Goal: Task Accomplishment & Management: Manage account settings

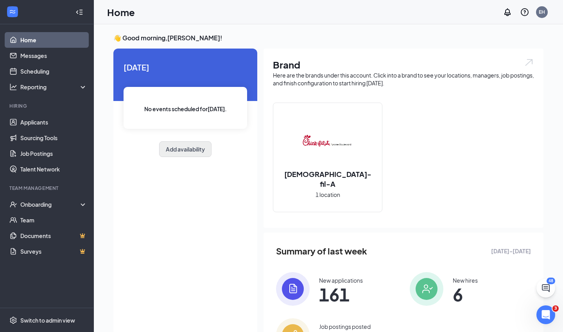
click at [185, 148] on button "Add availability" at bounding box center [185, 149] width 52 height 16
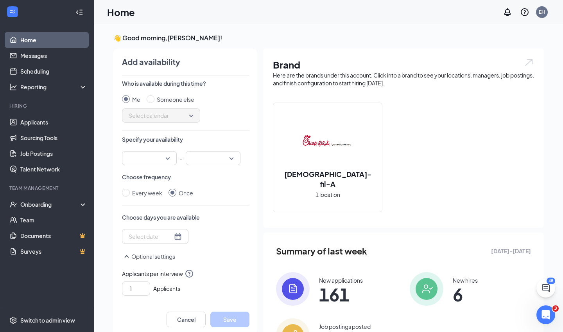
scroll to position [3, 0]
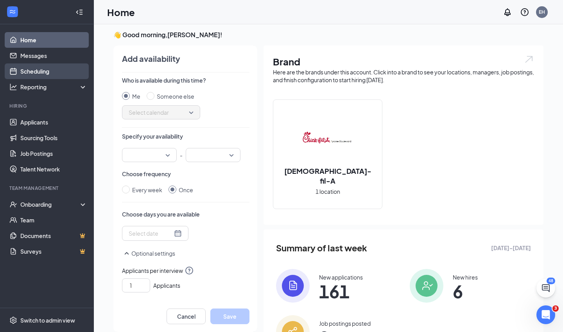
click at [38, 70] on link "Scheduling" at bounding box center [53, 71] width 67 height 16
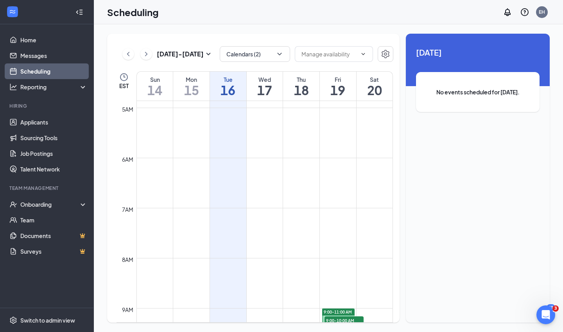
scroll to position [237, 0]
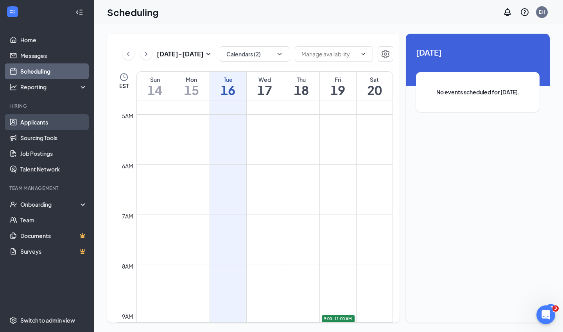
click at [37, 123] on link "Applicants" at bounding box center [53, 122] width 67 height 16
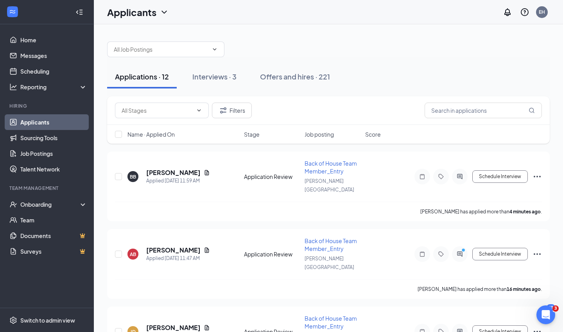
click at [327, 134] on span "Job posting" at bounding box center [319, 134] width 29 height 8
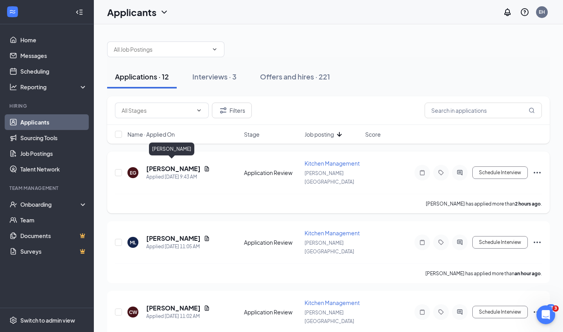
click at [160, 164] on h5 "[PERSON_NAME]" at bounding box center [173, 168] width 54 height 9
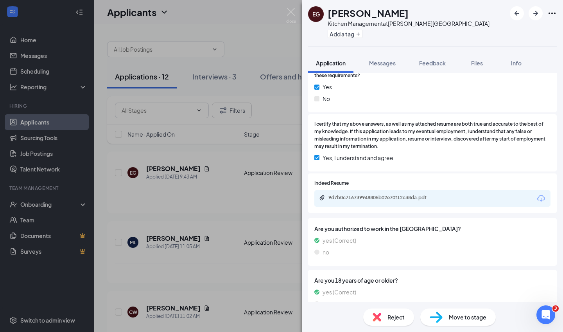
scroll to position [285, 0]
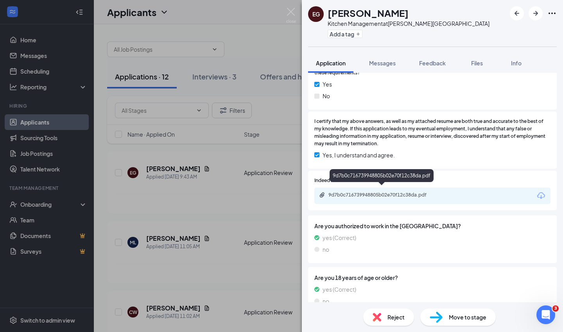
click at [381, 192] on div "9d7b0c716739948805b02e70f12c38da.pdf" at bounding box center [384, 195] width 110 height 6
click at [393, 318] on span "Reject" at bounding box center [396, 317] width 17 height 9
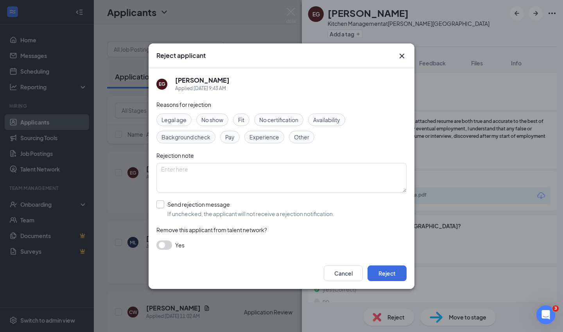
click at [160, 205] on div at bounding box center [160, 204] width 8 height 8
click at [160, 205] on input "Send rejection message If unchecked, the applicant will not receive a rejection…" at bounding box center [245, 208] width 178 height 17
checkbox input "true"
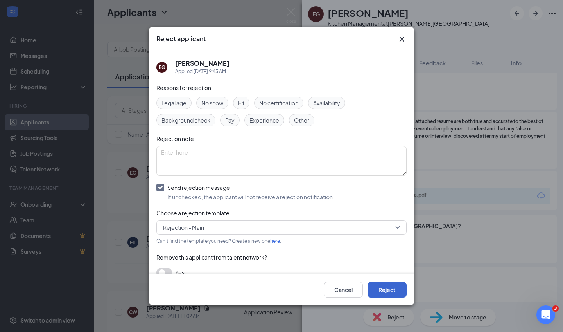
click at [387, 288] on button "Reject" at bounding box center [387, 290] width 39 height 16
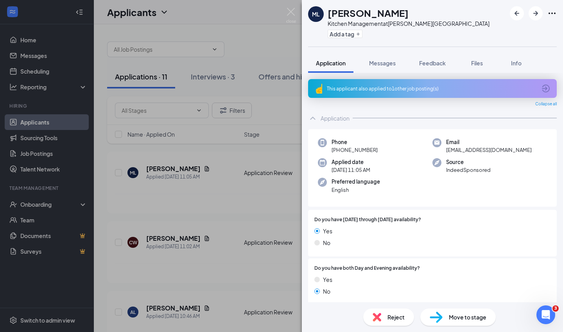
click at [392, 88] on div "This applicant also applied to 1 other job posting(s)" at bounding box center [432, 88] width 210 height 7
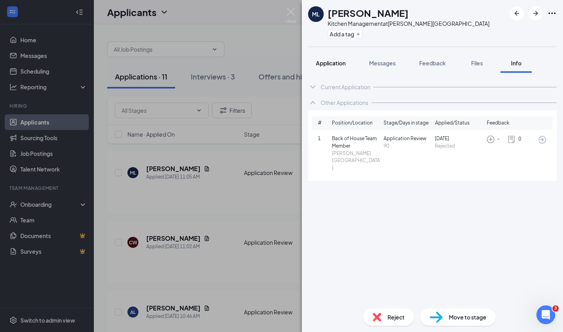
click at [339, 63] on span "Application" at bounding box center [331, 62] width 30 height 7
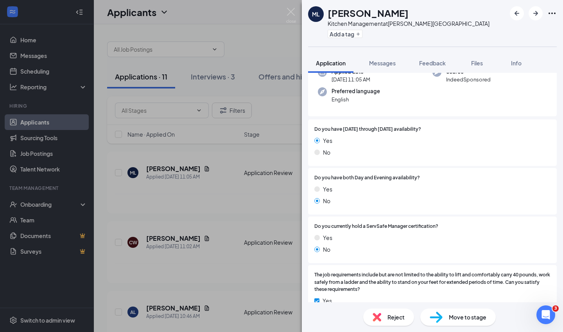
scroll to position [98, 0]
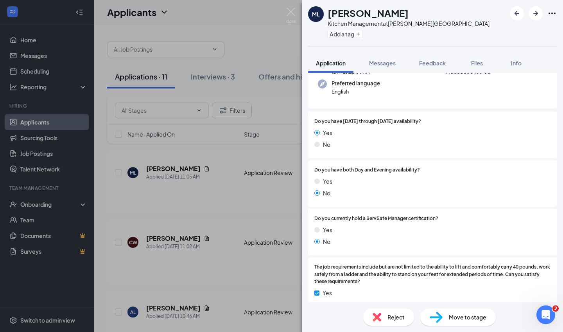
click at [393, 318] on span "Reject" at bounding box center [396, 317] width 17 height 9
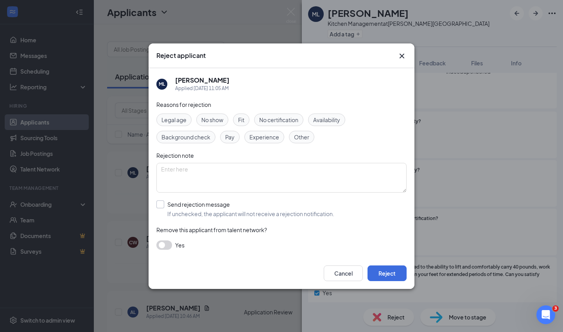
click at [164, 205] on div at bounding box center [160, 204] width 8 height 8
click at [164, 205] on input "Send rejection message If unchecked, the applicant will not receive a rejection…" at bounding box center [245, 208] width 178 height 17
checkbox input "true"
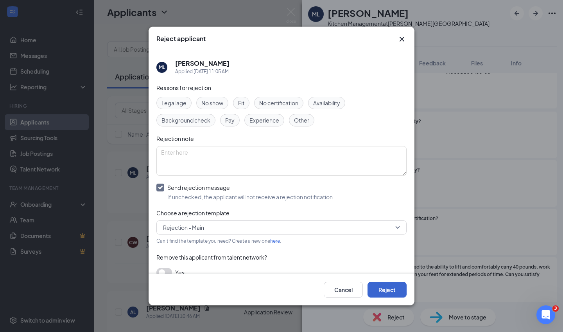
click at [388, 290] on button "Reject" at bounding box center [387, 290] width 39 height 16
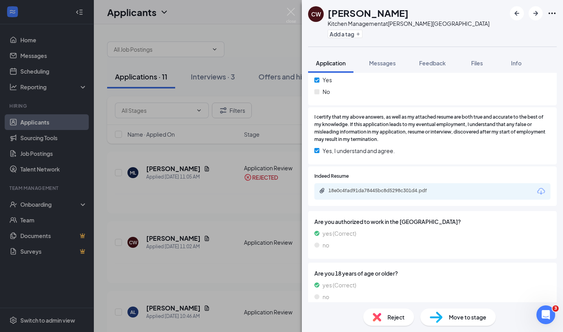
scroll to position [292, 0]
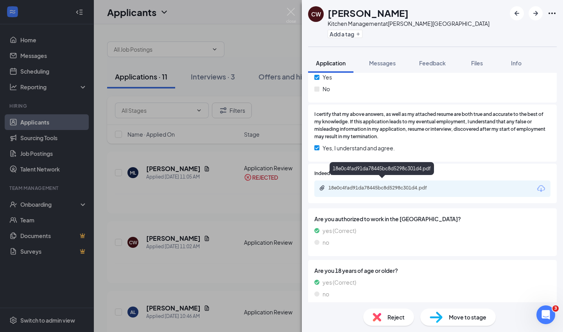
click at [380, 185] on div "18e0c4fad91da78445bc8d5298c301d4.pdf" at bounding box center [384, 188] width 110 height 6
click at [387, 319] on div "Reject" at bounding box center [388, 316] width 51 height 17
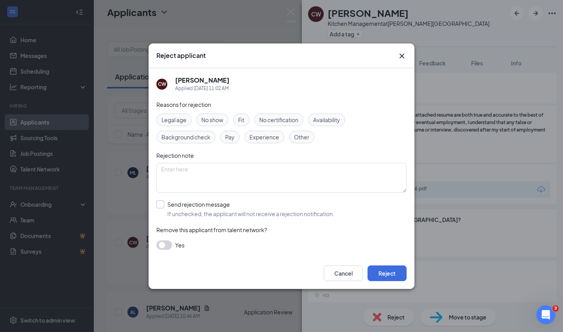
click at [161, 205] on div at bounding box center [160, 204] width 8 height 8
click at [161, 205] on input "Send rejection message If unchecked, the applicant will not receive a rejection…" at bounding box center [245, 208] width 178 height 17
checkbox input "true"
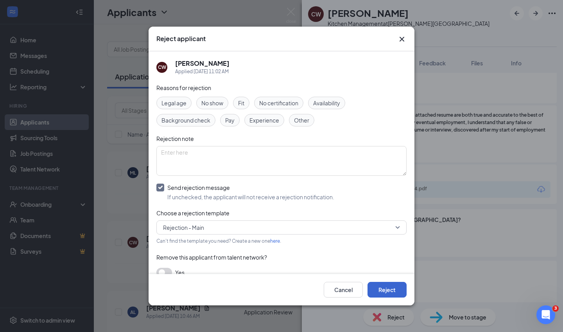
click at [390, 289] on button "Reject" at bounding box center [387, 290] width 39 height 16
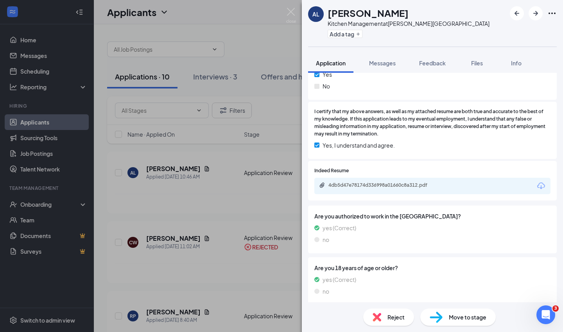
scroll to position [294, 0]
click at [403, 182] on div "4db5d47e78174d336998a01660c8a312.pdf" at bounding box center [384, 185] width 110 height 6
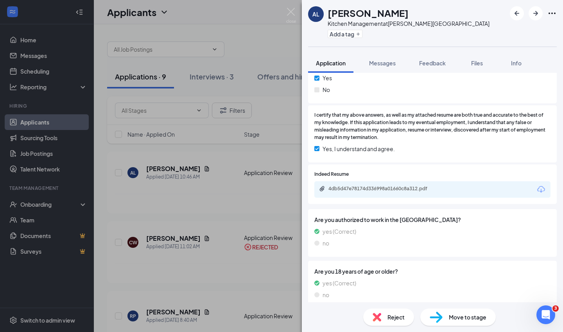
click at [387, 316] on div "Reject" at bounding box center [388, 316] width 51 height 17
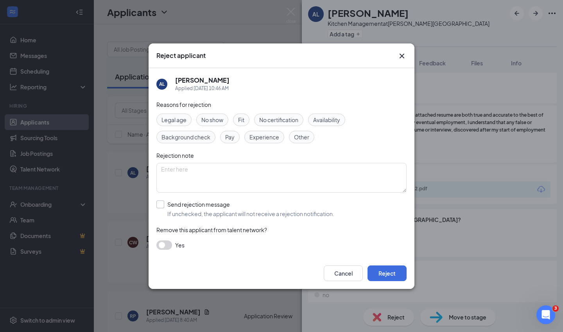
click at [163, 202] on div at bounding box center [160, 204] width 8 height 8
click at [163, 202] on input "Send rejection message If unchecked, the applicant will not receive a rejection…" at bounding box center [245, 208] width 178 height 17
checkbox input "true"
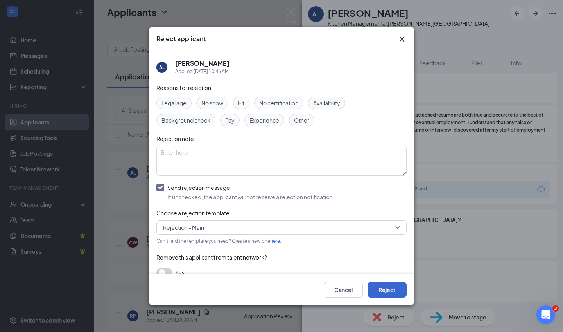
click at [388, 290] on button "Reject" at bounding box center [387, 290] width 39 height 16
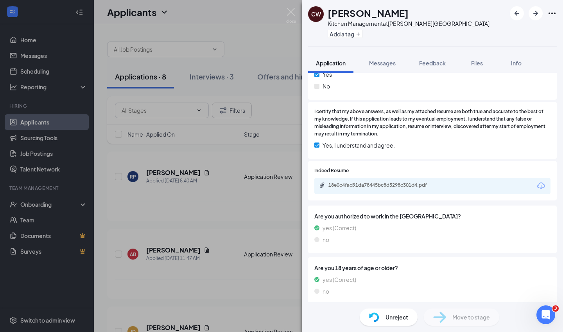
scroll to position [294, 0]
click at [391, 182] on div "18e0c4fad91da78445bc8d5298c301d4.pdf" at bounding box center [384, 185] width 110 height 6
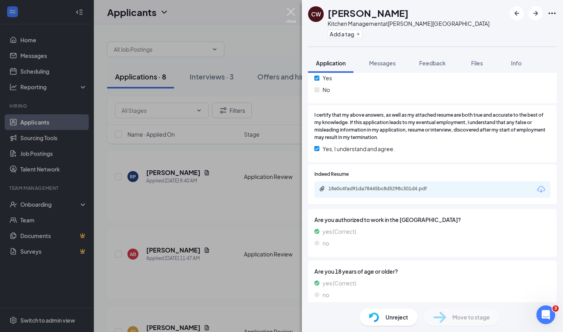
click at [290, 13] on img at bounding box center [291, 15] width 10 height 15
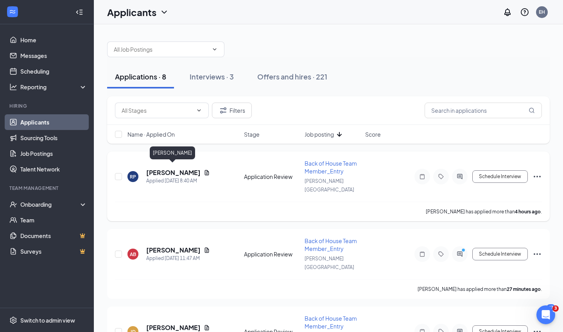
click at [176, 168] on h5 "[PERSON_NAME]" at bounding box center [173, 172] width 54 height 9
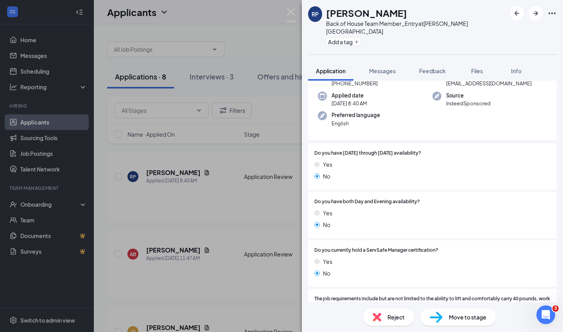
scroll to position [53, 0]
click at [398, 316] on span "Reject" at bounding box center [396, 317] width 17 height 9
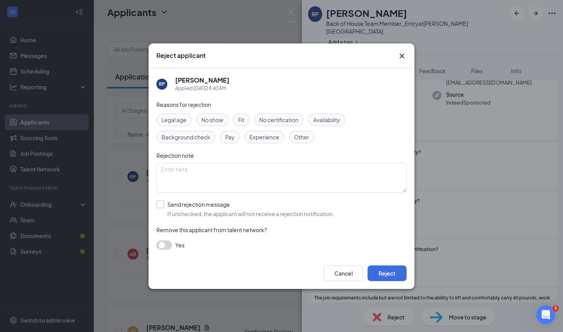
click at [161, 205] on input "Send rejection message If unchecked, the applicant will not receive a rejection…" at bounding box center [245, 208] width 178 height 17
checkbox input "true"
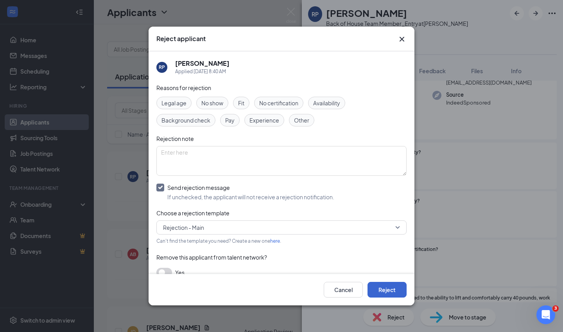
click at [395, 291] on button "Reject" at bounding box center [387, 290] width 39 height 16
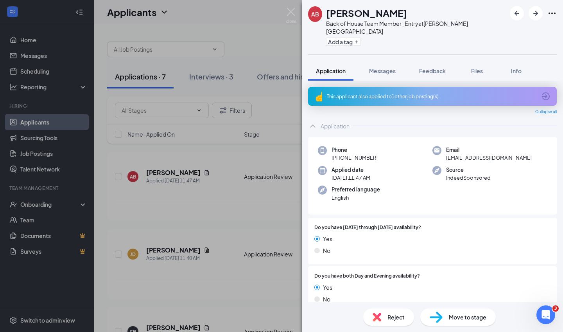
click at [407, 93] on div "This applicant also applied to 1 other job posting(s)" at bounding box center [432, 96] width 210 height 7
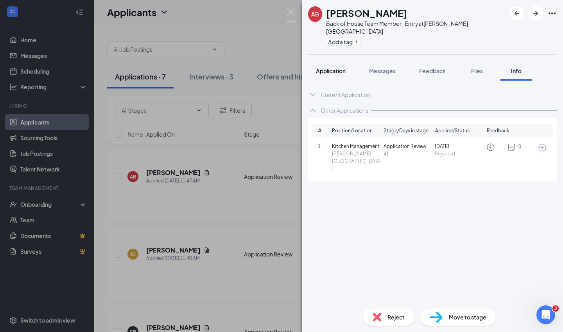
click at [334, 67] on span "Application" at bounding box center [331, 70] width 30 height 7
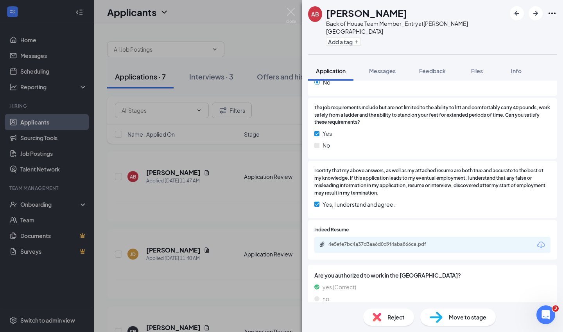
scroll to position [295, 0]
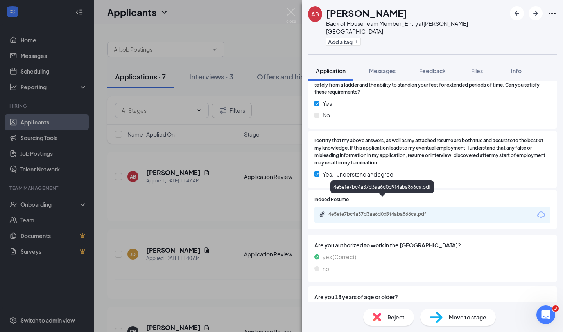
click at [375, 211] on div "4e5efe7bc4a37d3aa6d0d9f4aba866ca.pdf" at bounding box center [384, 214] width 110 height 6
click at [395, 318] on span "Reject" at bounding box center [396, 317] width 17 height 9
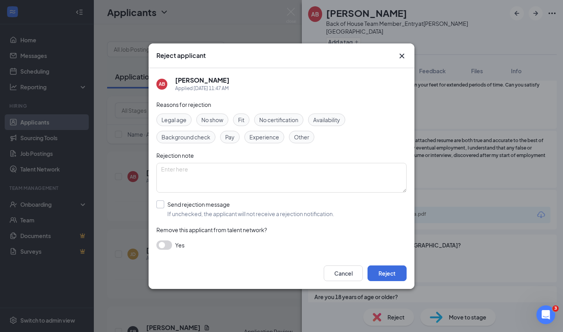
click at [162, 206] on div at bounding box center [160, 204] width 8 height 8
click at [162, 206] on input "Send rejection message If unchecked, the applicant will not receive a rejection…" at bounding box center [245, 208] width 178 height 17
checkbox input "true"
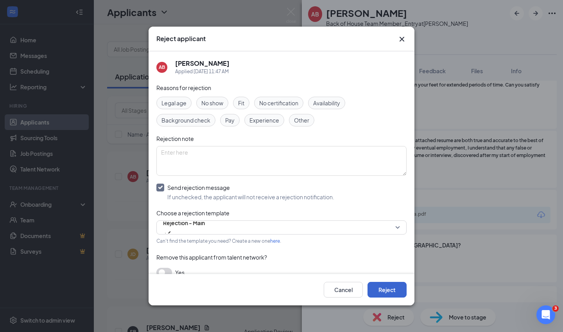
click at [387, 288] on button "Reject" at bounding box center [387, 290] width 39 height 16
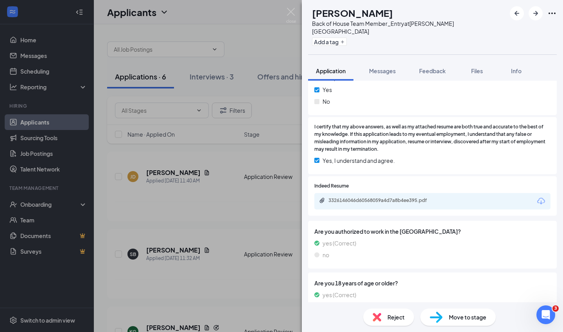
scroll to position [291, 0]
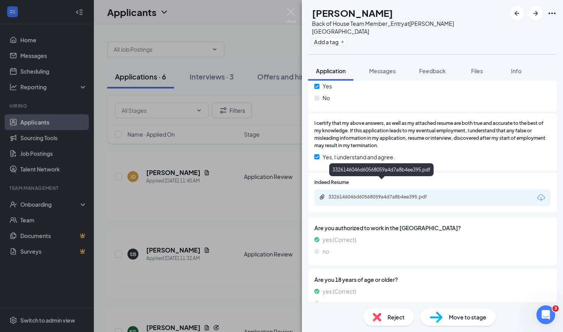
click at [384, 194] on div "3326146046d60568059a4d7a8b4ee395.pdf" at bounding box center [384, 197] width 110 height 6
click at [392, 317] on span "Reject" at bounding box center [396, 317] width 17 height 9
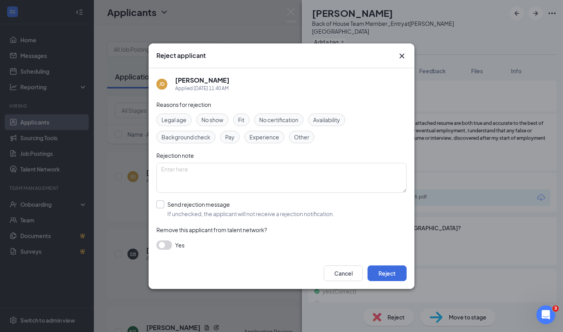
click at [162, 204] on div at bounding box center [160, 204] width 8 height 8
click at [162, 204] on input "Send rejection message If unchecked, the applicant will not receive a rejection…" at bounding box center [245, 208] width 178 height 17
checkbox input "true"
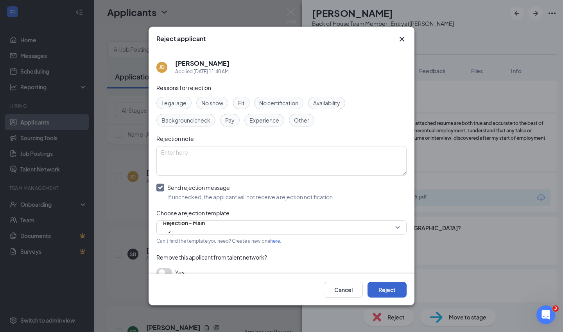
click at [394, 293] on button "Reject" at bounding box center [387, 290] width 39 height 16
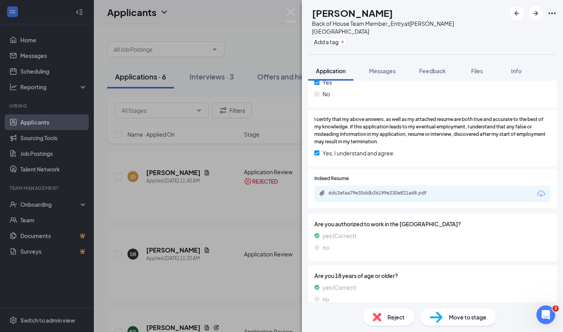
scroll to position [294, 0]
click at [400, 190] on div "6dc2efaa79e35ddb36199e230e821a68.pdf" at bounding box center [384, 193] width 110 height 6
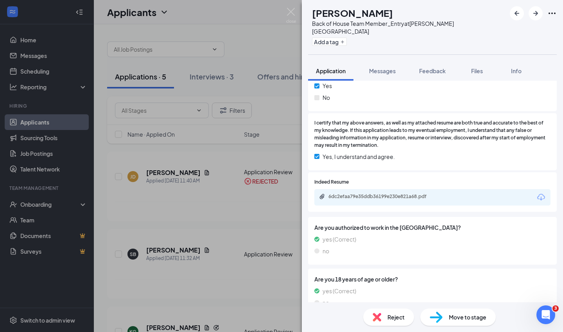
click at [396, 316] on span "Reject" at bounding box center [396, 317] width 17 height 9
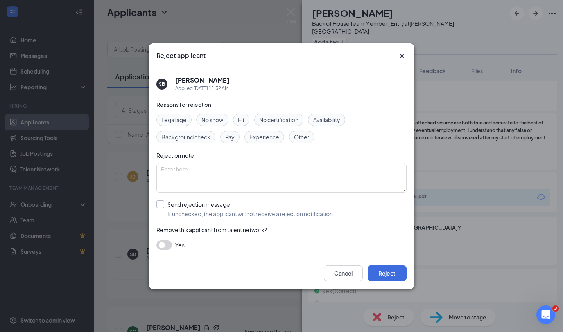
click at [162, 205] on div at bounding box center [160, 204] width 8 height 8
click at [162, 205] on input "Send rejection message If unchecked, the applicant will not receive a rejection…" at bounding box center [245, 208] width 178 height 17
checkbox input "true"
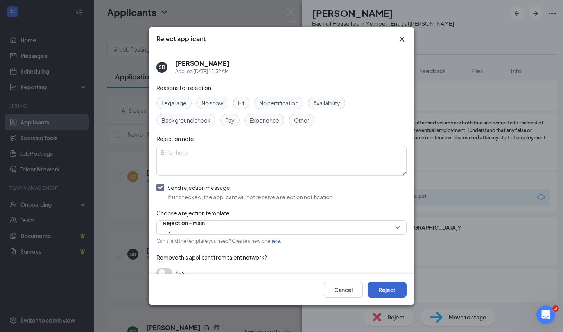
click at [400, 295] on button "Reject" at bounding box center [387, 290] width 39 height 16
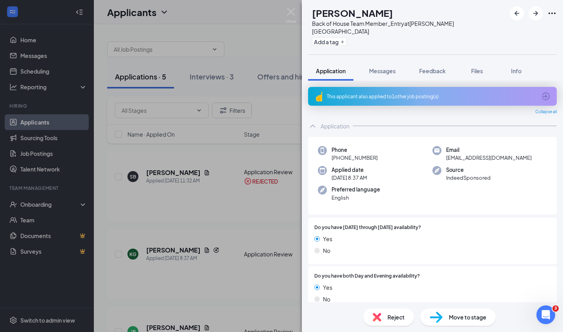
click at [368, 93] on div "This applicant also applied to 1 other job posting(s)" at bounding box center [432, 96] width 210 height 7
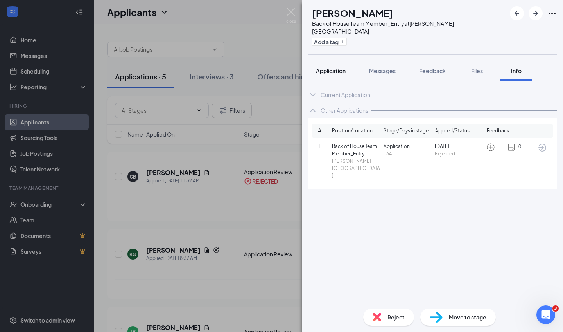
click at [332, 67] on span "Application" at bounding box center [331, 70] width 30 height 7
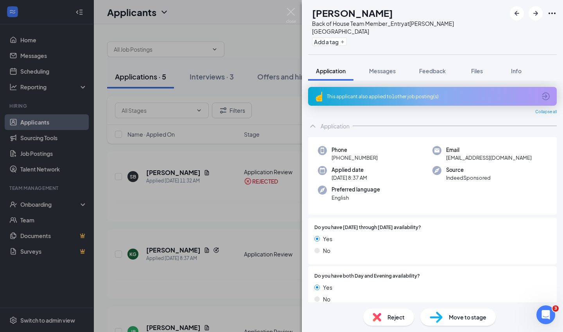
click at [356, 93] on div "This applicant also applied to 1 other job posting(s)" at bounding box center [432, 96] width 210 height 7
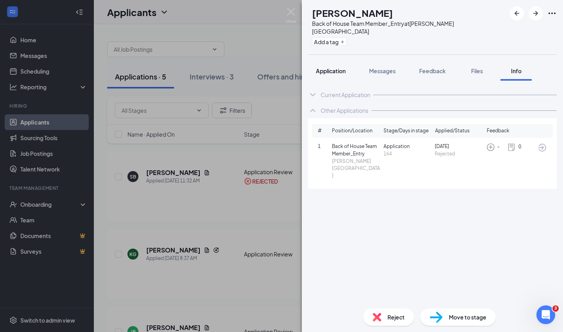
click at [331, 67] on span "Application" at bounding box center [331, 70] width 30 height 7
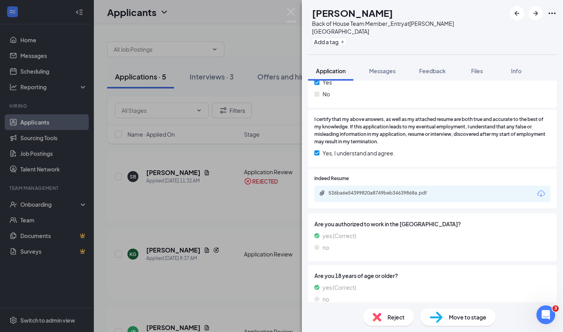
scroll to position [316, 0]
click at [376, 190] on div "536ba6e54399820a8749beb34639868a.pdf" at bounding box center [384, 193] width 110 height 6
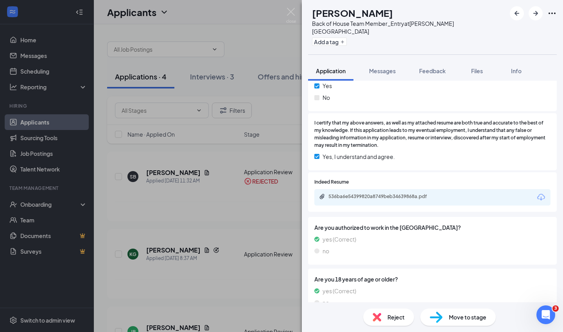
click at [387, 320] on div "Reject" at bounding box center [388, 316] width 51 height 17
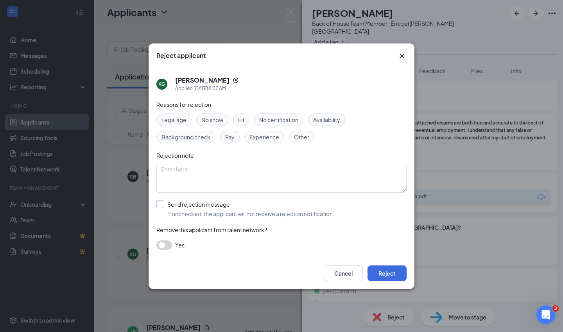
click at [161, 202] on div at bounding box center [160, 204] width 8 height 8
click at [161, 202] on input "Send rejection message If unchecked, the applicant will not receive a rejection…" at bounding box center [245, 208] width 178 height 17
checkbox input "true"
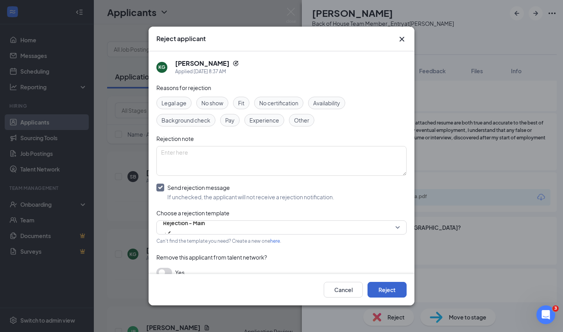
click at [392, 291] on button "Reject" at bounding box center [387, 290] width 39 height 16
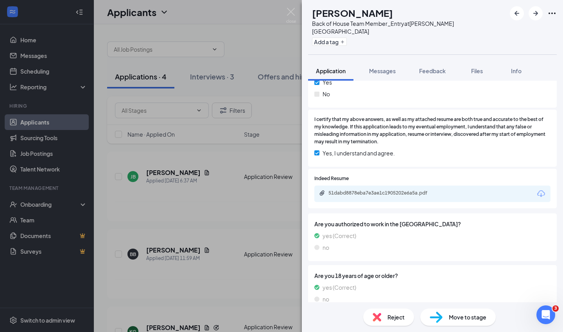
scroll to position [294, 0]
click at [366, 190] on div "51dabd8878eba7e3ae1c1905202e6a5a.pdf" at bounding box center [384, 193] width 110 height 6
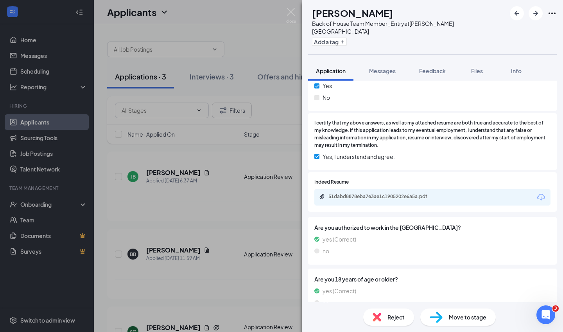
click at [400, 313] on span "Reject" at bounding box center [396, 317] width 17 height 9
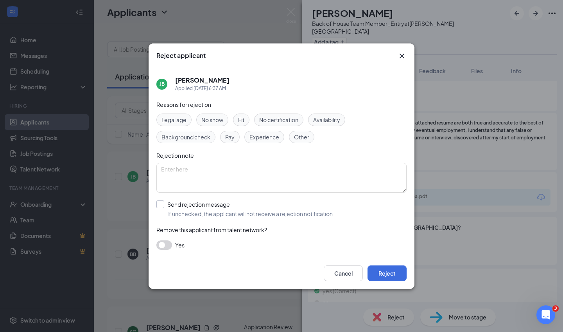
click at [164, 203] on label "Send rejection message If unchecked, the applicant will not receive a rejection…" at bounding box center [245, 208] width 178 height 17
click at [164, 203] on input "Send rejection message If unchecked, the applicant will not receive a rejection…" at bounding box center [245, 208] width 178 height 17
checkbox input "true"
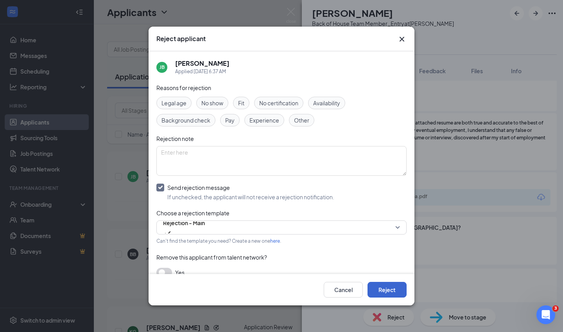
click at [393, 290] on button "Reject" at bounding box center [387, 290] width 39 height 16
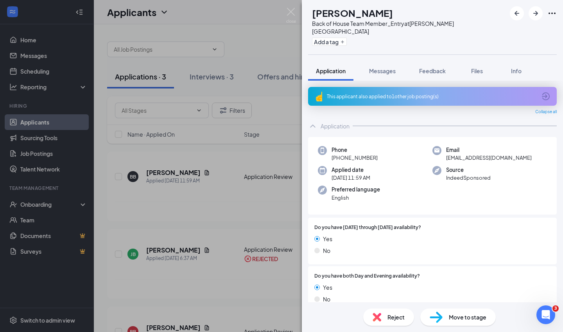
click at [383, 93] on div "This applicant also applied to 1 other job posting(s)" at bounding box center [432, 96] width 210 height 7
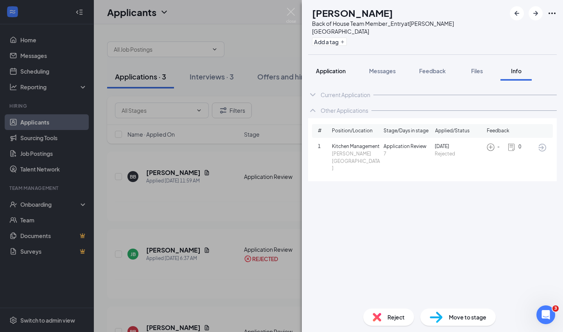
click at [333, 67] on span "Application" at bounding box center [331, 70] width 30 height 7
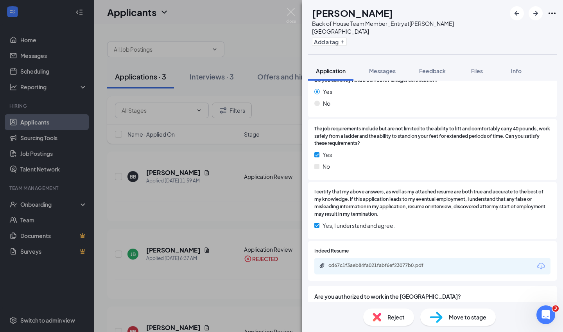
scroll to position [245, 0]
click at [389, 262] on div "cd67c1f3aeb84fa021fabf6ef23077b0.pdf" at bounding box center [384, 265] width 110 height 6
click at [180, 43] on div "BB [PERSON_NAME] Back of House Team Member_Entry at [PERSON_NAME][GEOGRAPHIC_DA…" at bounding box center [281, 166] width 563 height 332
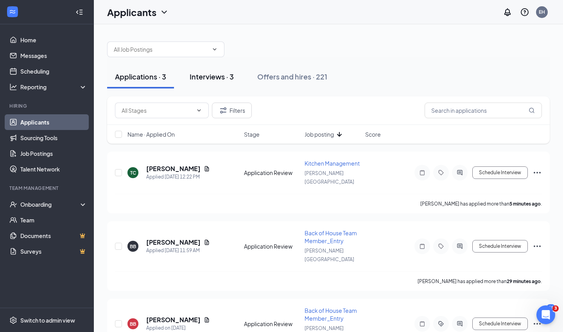
click at [218, 75] on div "Interviews · 3" at bounding box center [212, 77] width 44 height 10
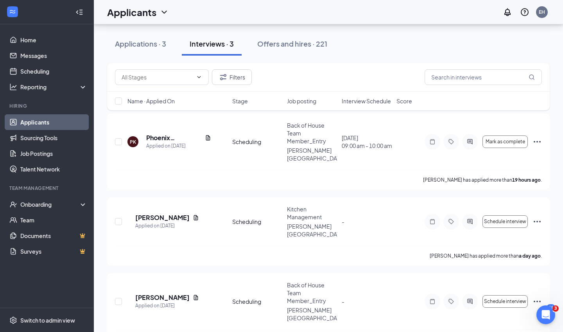
scroll to position [38, 0]
click at [139, 41] on div "Applications · 3" at bounding box center [140, 44] width 51 height 10
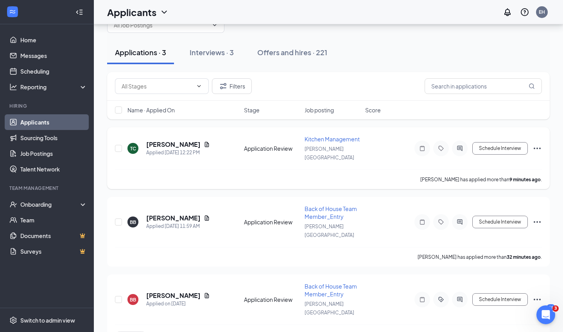
scroll to position [24, 0]
click at [169, 142] on h5 "[PERSON_NAME]" at bounding box center [173, 144] width 54 height 9
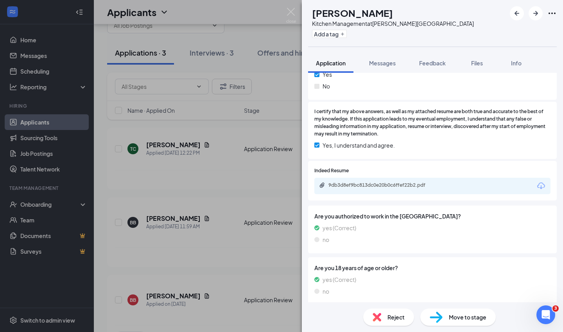
scroll to position [294, 0]
click at [390, 182] on div "9db3d8ef9bc813dc0e20b0c6ffef22b2.pdf" at bounding box center [384, 185] width 110 height 6
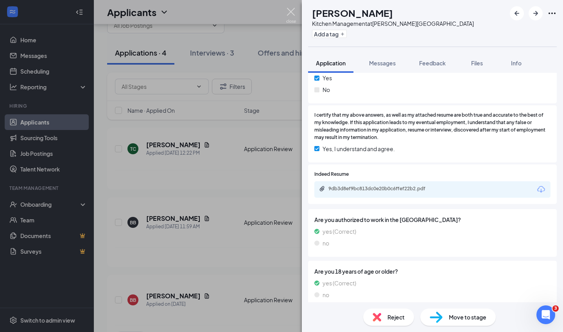
click at [291, 12] on img at bounding box center [291, 15] width 10 height 15
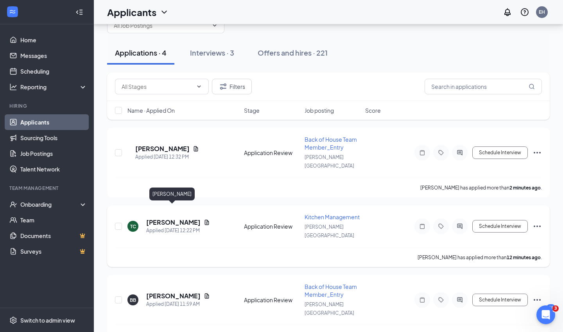
click at [180, 218] on h5 "[PERSON_NAME]" at bounding box center [173, 222] width 54 height 9
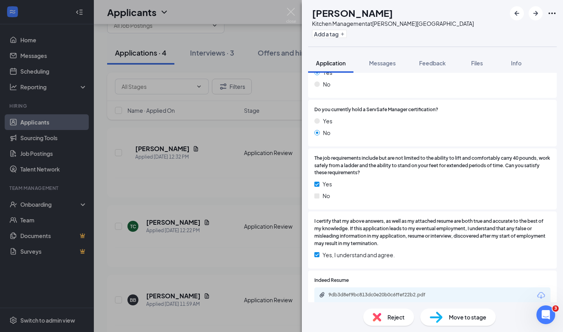
scroll to position [185, 0]
click at [371, 291] on div "9db3d8ef9bc813dc0e20b0c6ffef22b2.pdf" at bounding box center [384, 294] width 110 height 6
click at [395, 317] on span "Reject" at bounding box center [396, 317] width 17 height 9
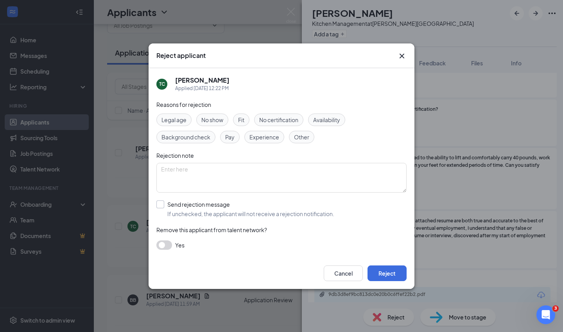
click at [162, 203] on div at bounding box center [160, 204] width 8 height 8
click at [162, 203] on input "Send rejection message If unchecked, the applicant will not receive a rejection…" at bounding box center [245, 208] width 178 height 17
checkbox input "true"
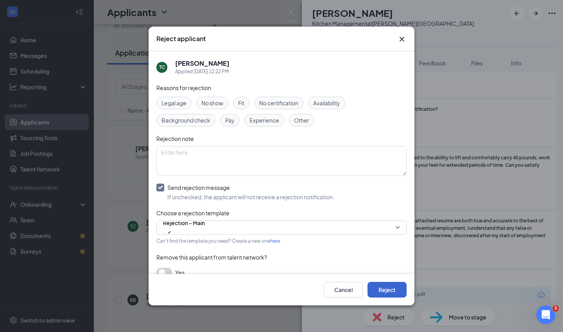
click at [386, 288] on button "Reject" at bounding box center [387, 290] width 39 height 16
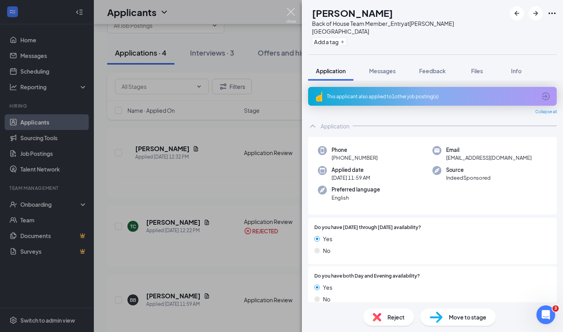
click at [290, 11] on img at bounding box center [291, 15] width 10 height 15
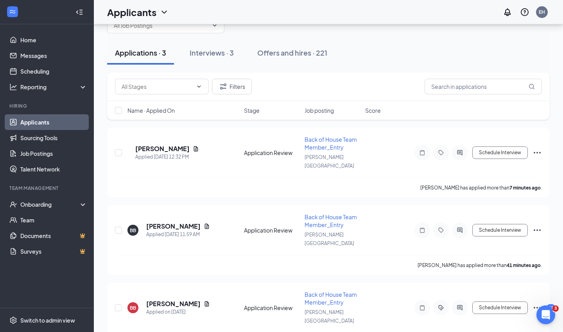
click at [144, 51] on div "Applications · 3" at bounding box center [140, 53] width 51 height 10
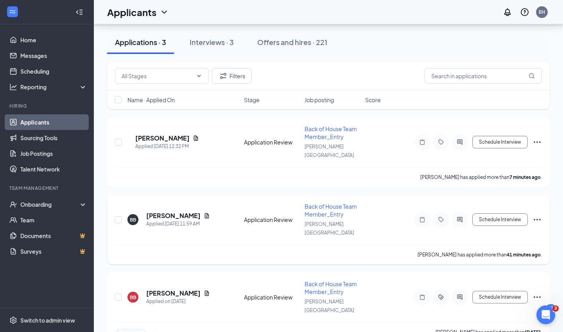
scroll to position [32, 0]
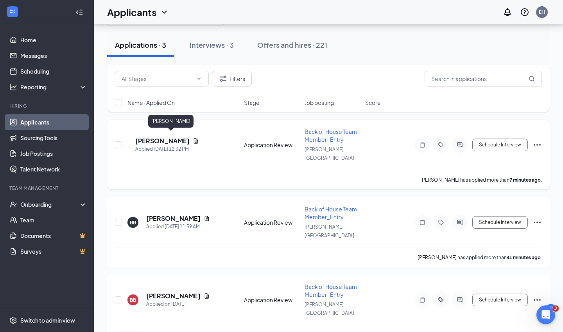
click at [171, 137] on h5 "[PERSON_NAME]" at bounding box center [162, 141] width 54 height 9
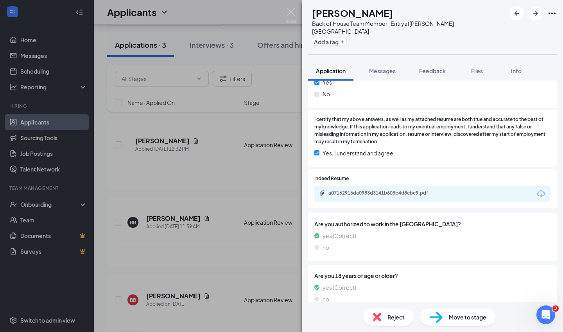
scroll to position [294, 0]
click at [398, 190] on div "a07162916da0983d3141b605b4d8cbc9.pdf" at bounding box center [384, 193] width 110 height 6
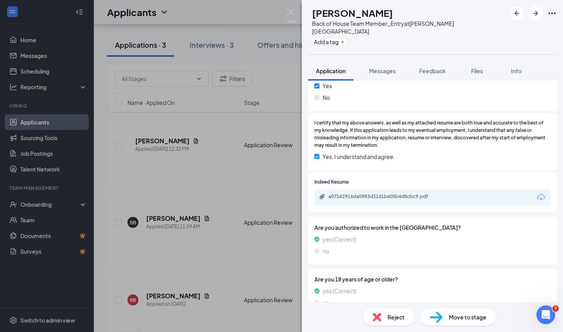
click at [391, 315] on span "Reject" at bounding box center [396, 317] width 17 height 9
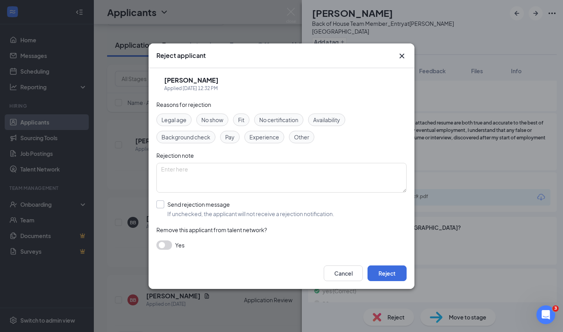
click at [160, 204] on input "Send rejection message If unchecked, the applicant will not receive a rejection…" at bounding box center [245, 208] width 178 height 17
checkbox input "true"
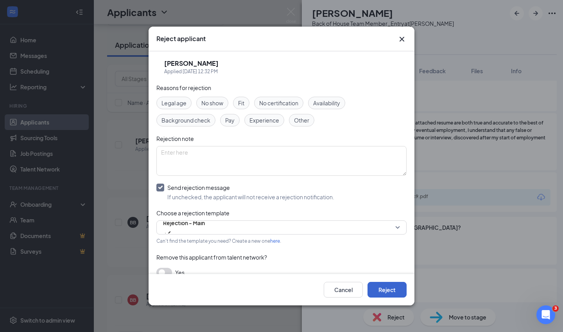
click at [392, 289] on button "Reject" at bounding box center [387, 290] width 39 height 16
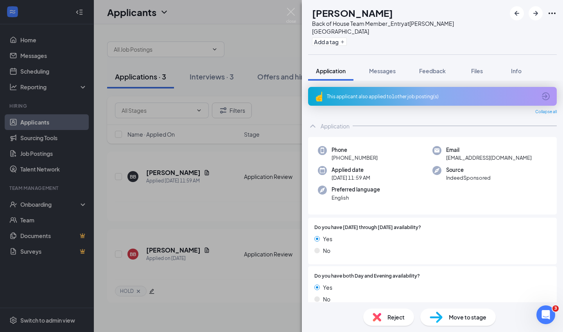
click at [399, 93] on div "This applicant also applied to 1 other job posting(s)" at bounding box center [432, 96] width 210 height 7
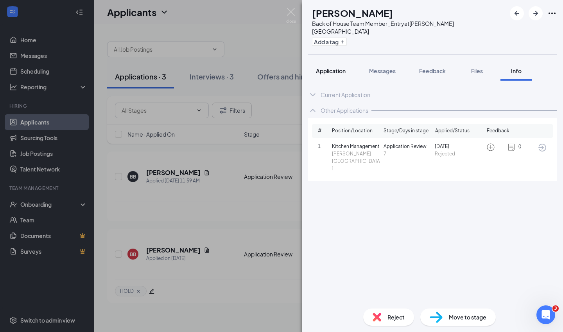
click at [327, 67] on span "Application" at bounding box center [331, 70] width 30 height 7
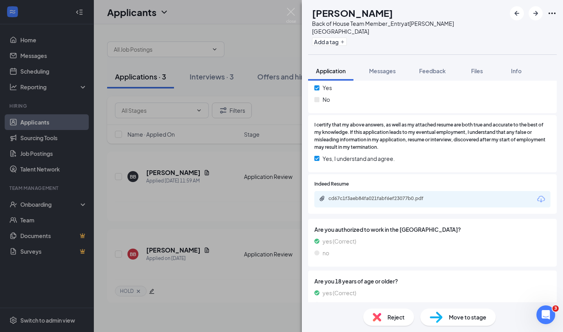
scroll to position [312, 0]
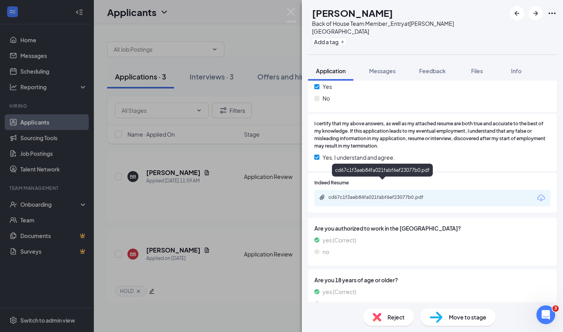
click at [379, 194] on div "cd67c1f3aeb84fa021fabf6ef23077b0.pdf" at bounding box center [384, 197] width 110 height 6
click at [390, 315] on span "Reject" at bounding box center [396, 317] width 17 height 9
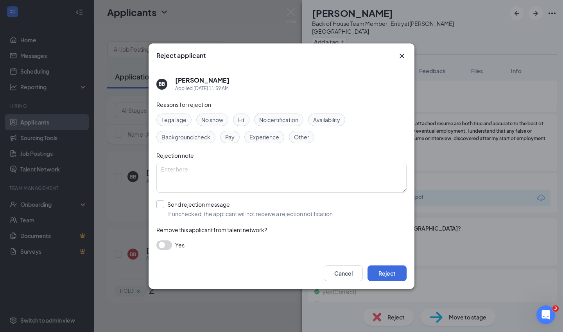
click at [162, 204] on div at bounding box center [160, 204] width 8 height 8
click at [162, 204] on input "Send rejection message If unchecked, the applicant will not receive a rejection…" at bounding box center [245, 208] width 178 height 17
checkbox input "true"
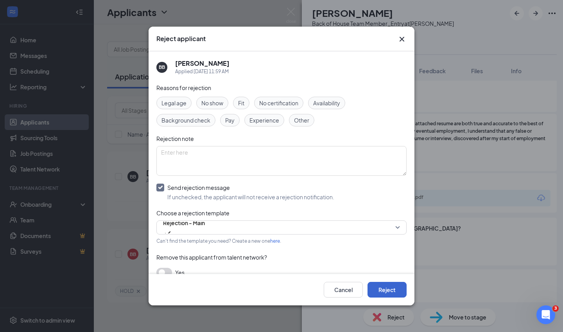
click at [392, 288] on button "Reject" at bounding box center [387, 290] width 39 height 16
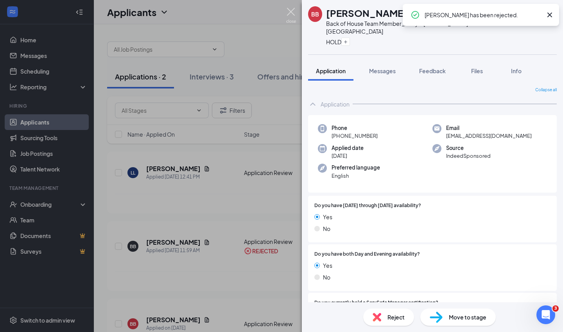
click at [292, 10] on img at bounding box center [291, 15] width 10 height 15
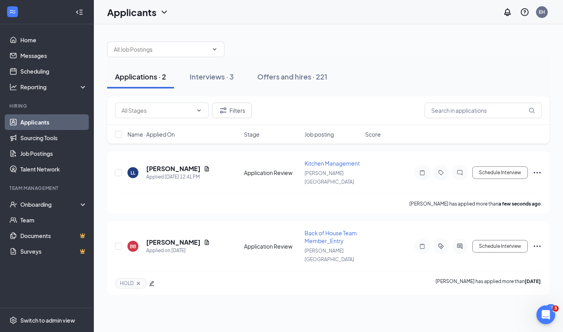
click at [144, 77] on div "Applications · 2" at bounding box center [140, 77] width 51 height 10
click at [168, 164] on h5 "[PERSON_NAME]" at bounding box center [173, 168] width 54 height 9
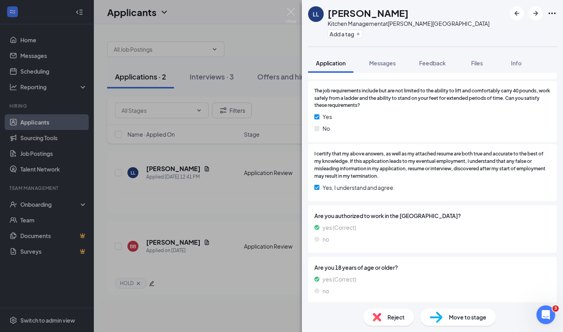
scroll to position [252, 0]
click at [394, 318] on span "Reject" at bounding box center [396, 317] width 17 height 9
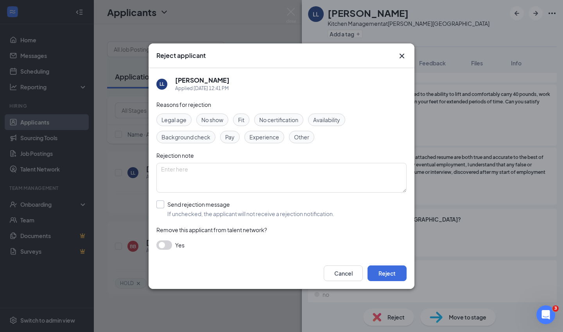
click at [162, 203] on div at bounding box center [160, 204] width 8 height 8
click at [162, 203] on input "Send rejection message If unchecked, the applicant will not receive a rejection…" at bounding box center [245, 208] width 178 height 17
checkbox input "true"
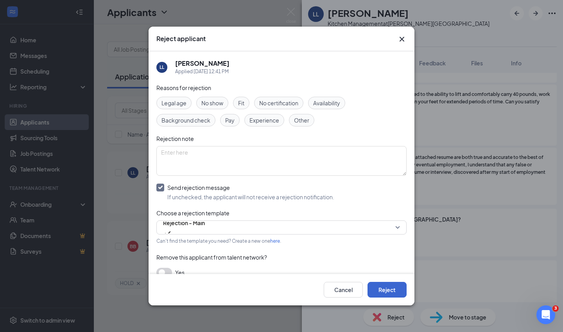
click at [392, 289] on button "Reject" at bounding box center [387, 290] width 39 height 16
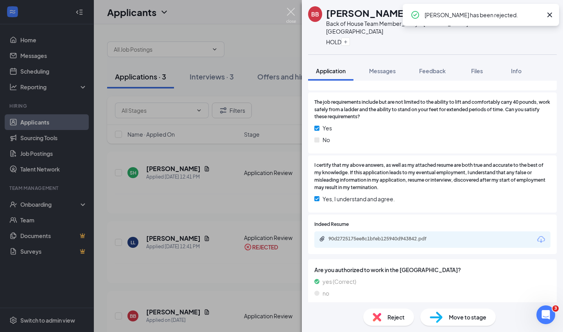
click at [290, 11] on img at bounding box center [291, 15] width 10 height 15
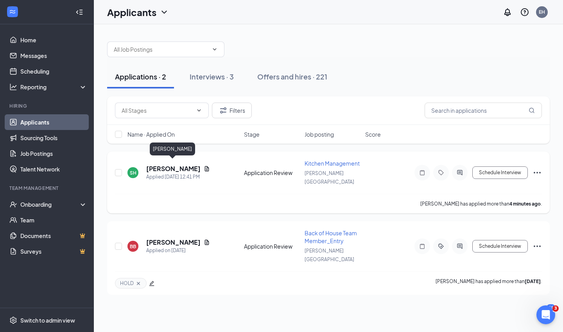
click at [171, 164] on h5 "[PERSON_NAME]" at bounding box center [173, 168] width 54 height 9
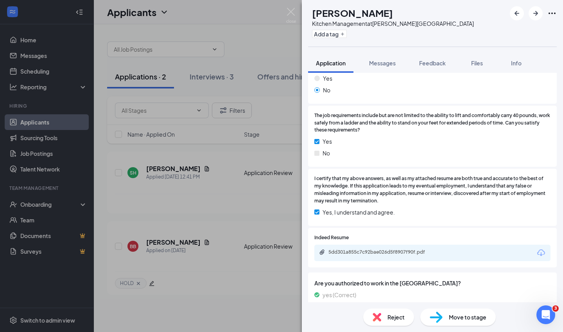
scroll to position [228, 0]
click at [412, 248] on div "5dd301a855c7c92bae026d5f8907f90f.pdf" at bounding box center [384, 251] width 110 height 6
click at [293, 12] on img at bounding box center [291, 15] width 10 height 15
